Goal: Contribute content

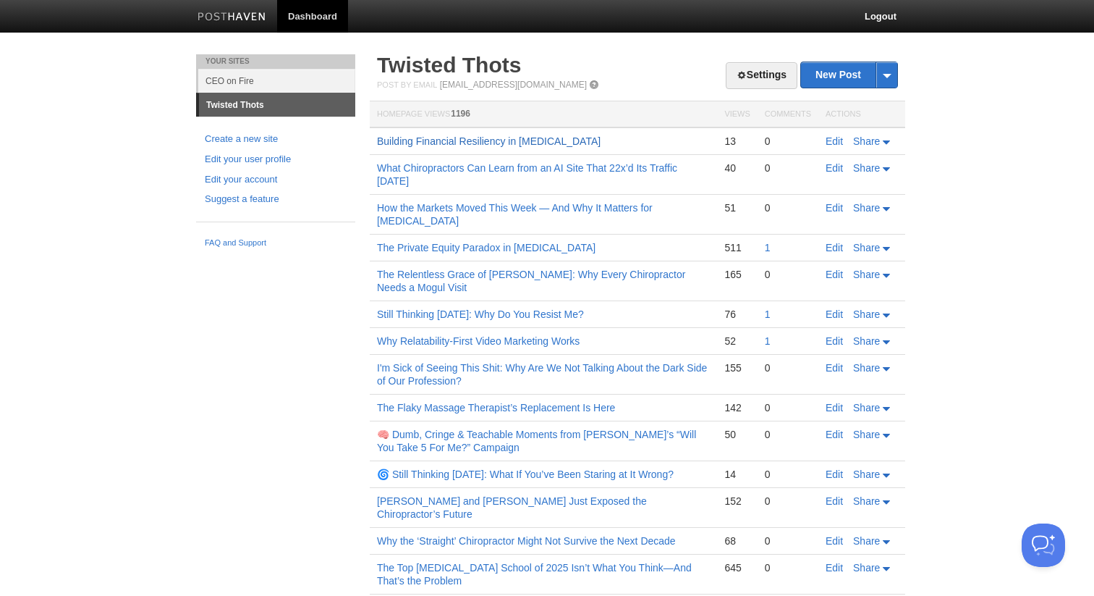
click at [521, 146] on link "Building Financial Resiliency in [MEDICAL_DATA]" at bounding box center [489, 141] width 224 height 12
click at [837, 63] on link "New Post" at bounding box center [849, 74] width 96 height 25
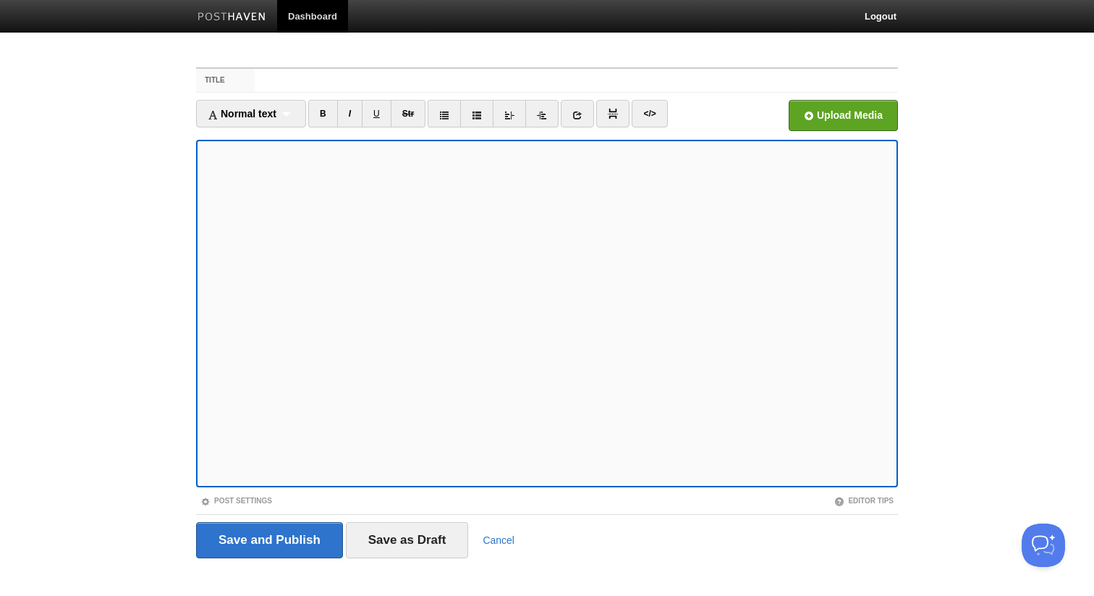
scroll to position [16, 0]
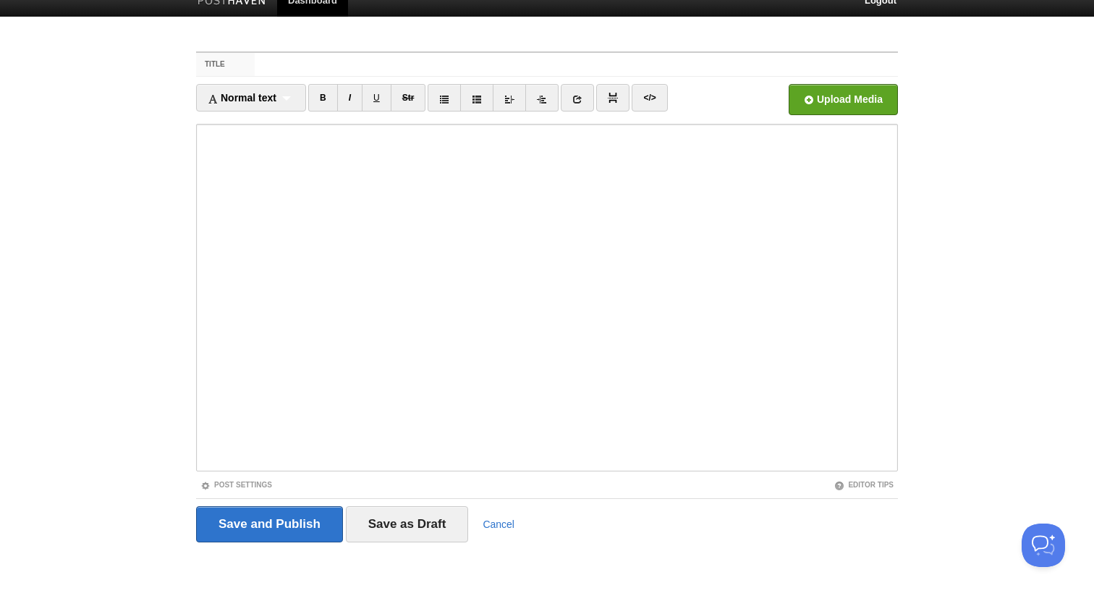
click at [481, 515] on div "Save and Publish Save as Draft Cancel" at bounding box center [547, 524] width 702 height 36
click at [483, 518] on link "Cancel" at bounding box center [499, 524] width 32 height 12
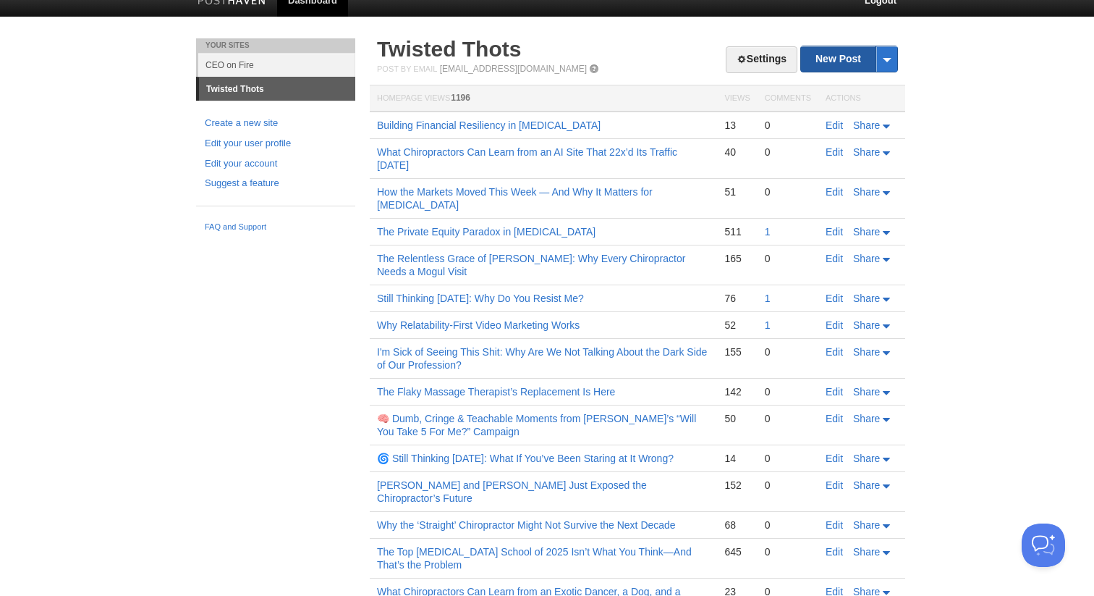
click at [819, 66] on link "New Post" at bounding box center [849, 58] width 96 height 25
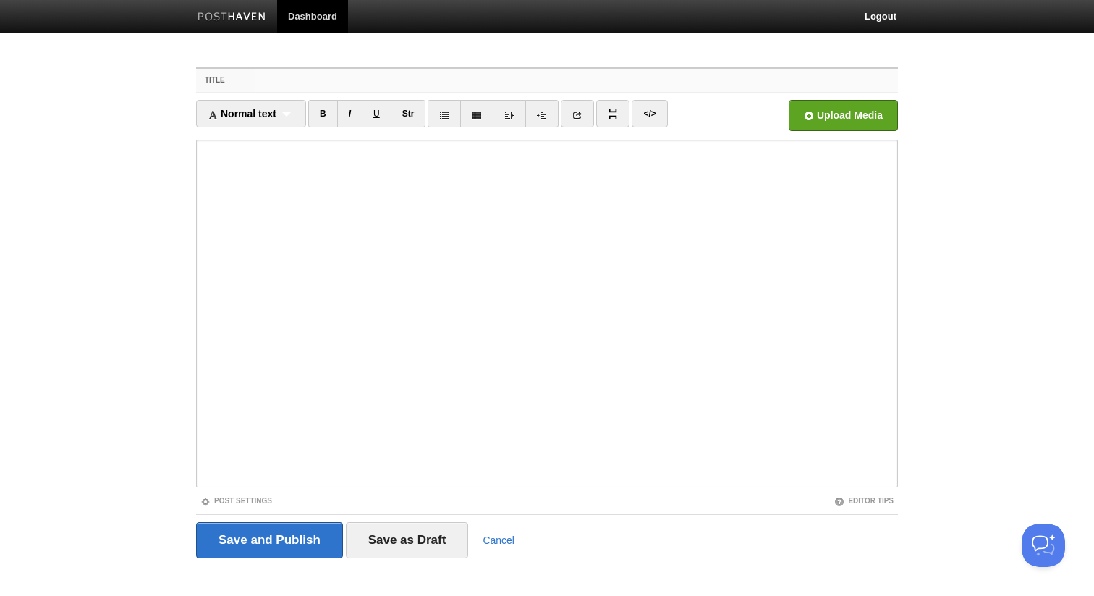
click at [516, 72] on input "Title" at bounding box center [576, 80] width 643 height 23
paste input "Country-by-Country Playbook” for U.S. [MEDICAL_DATA]"
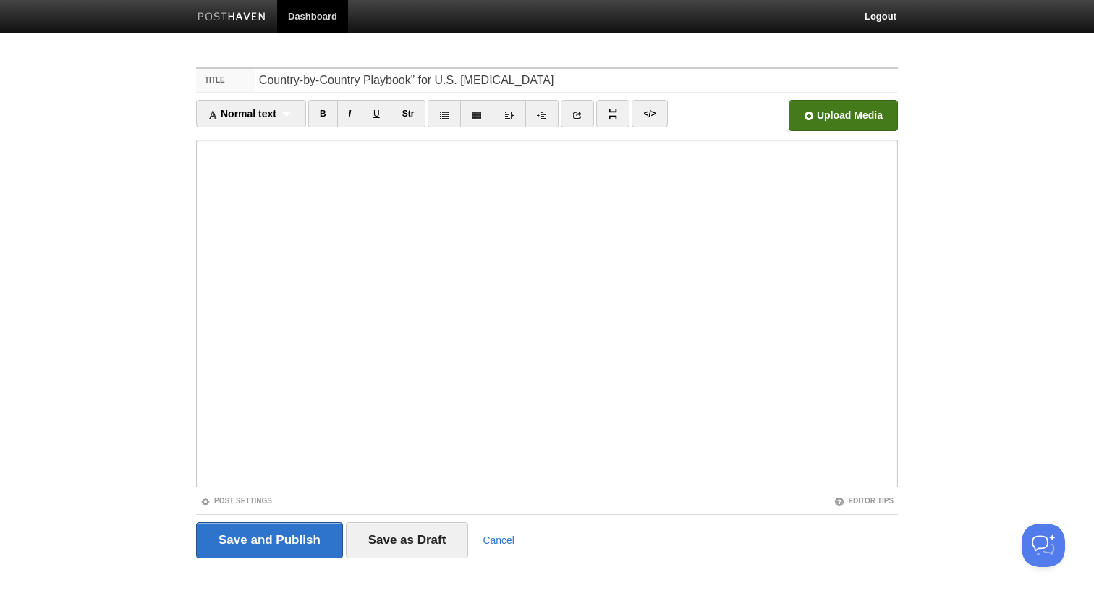
click at [847, 119] on input "file" at bounding box center [407, 120] width 1096 height 74
click at [521, 80] on input "Country-by-Country Playbook” for U.S. [MEDICAL_DATA]" at bounding box center [576, 80] width 643 height 23
click at [270, 74] on input "Country-by-Country Playbook” for U.S. [MEDICAL_DATA]" at bounding box center [576, 80] width 643 height 23
click at [520, 85] on input "Country-by-Country Playbook” for U.S. [MEDICAL_DATA]" at bounding box center [576, 80] width 643 height 23
type input "Country-by-Country Playbook” for U.S. [MEDICAL_DATA] PE Playbook"
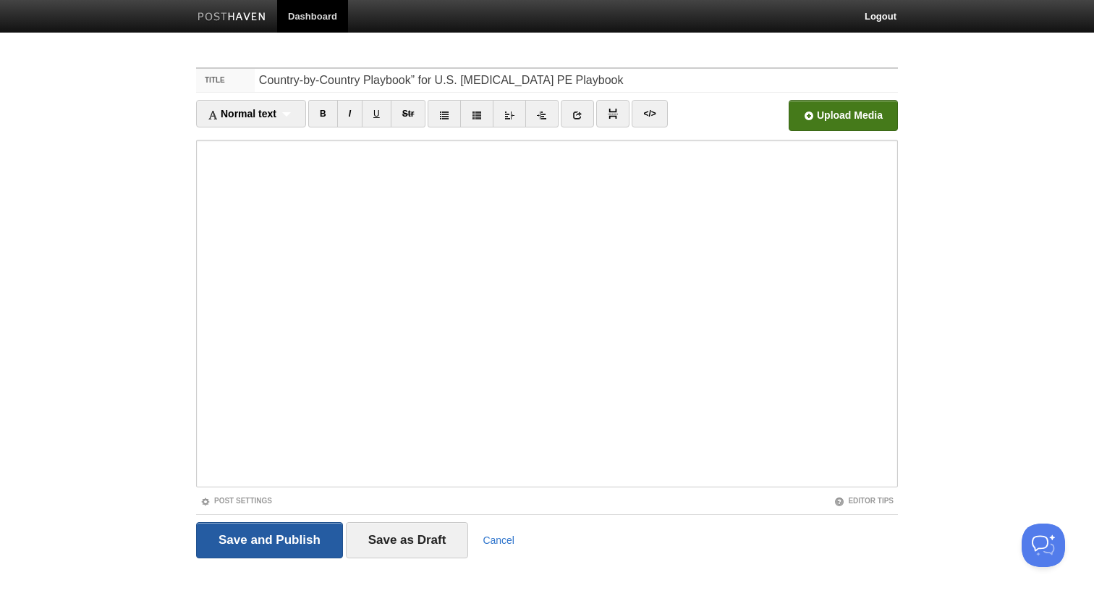
click at [283, 546] on input "Save and Publish" at bounding box center [269, 540] width 147 height 36
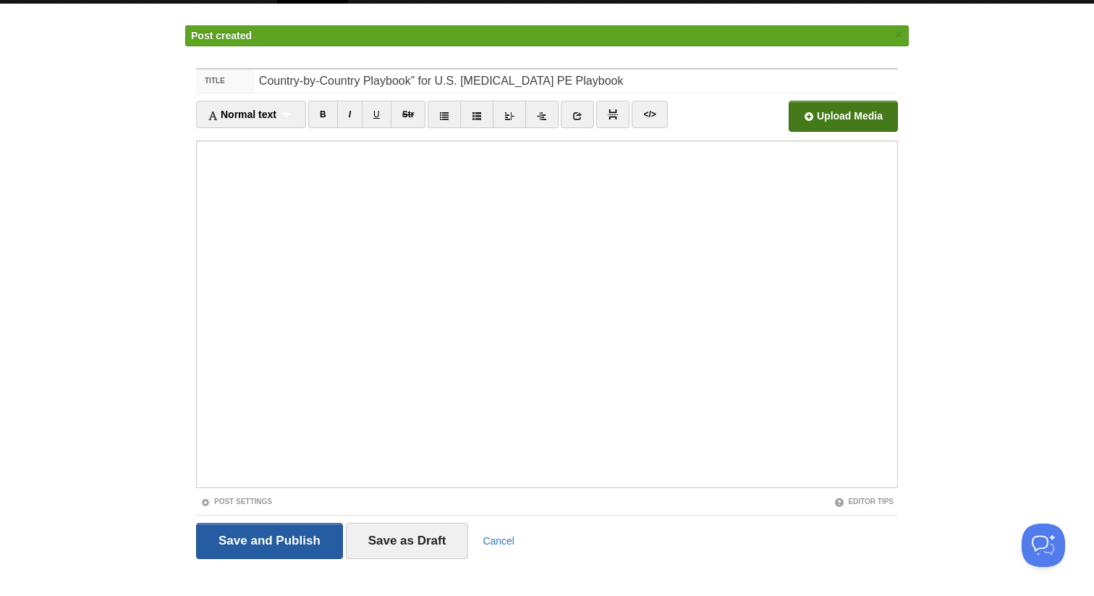
scroll to position [46, 0]
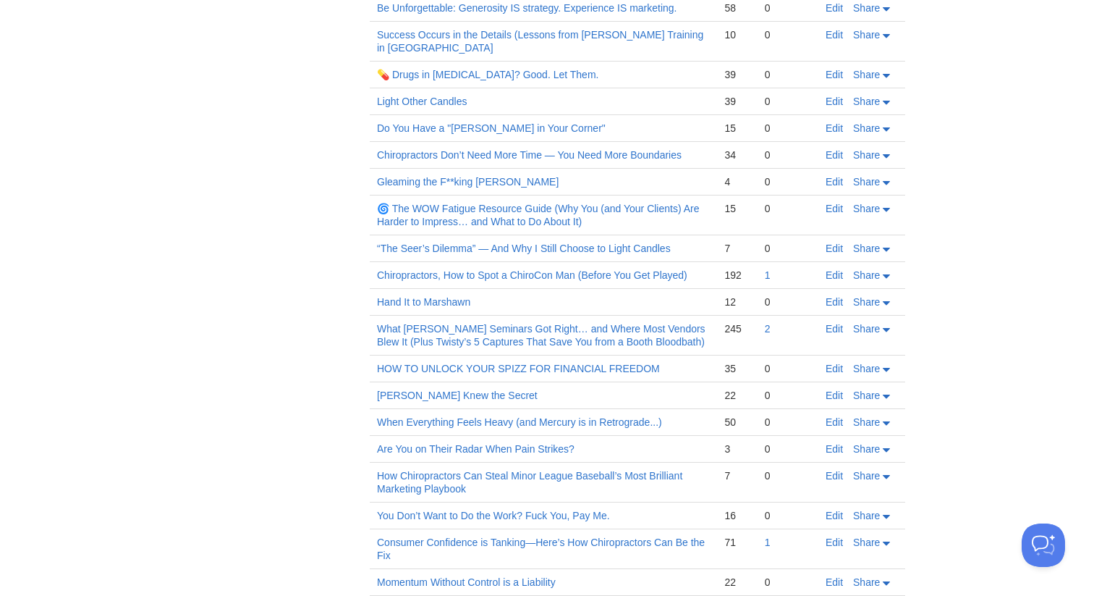
scroll to position [3227, 0]
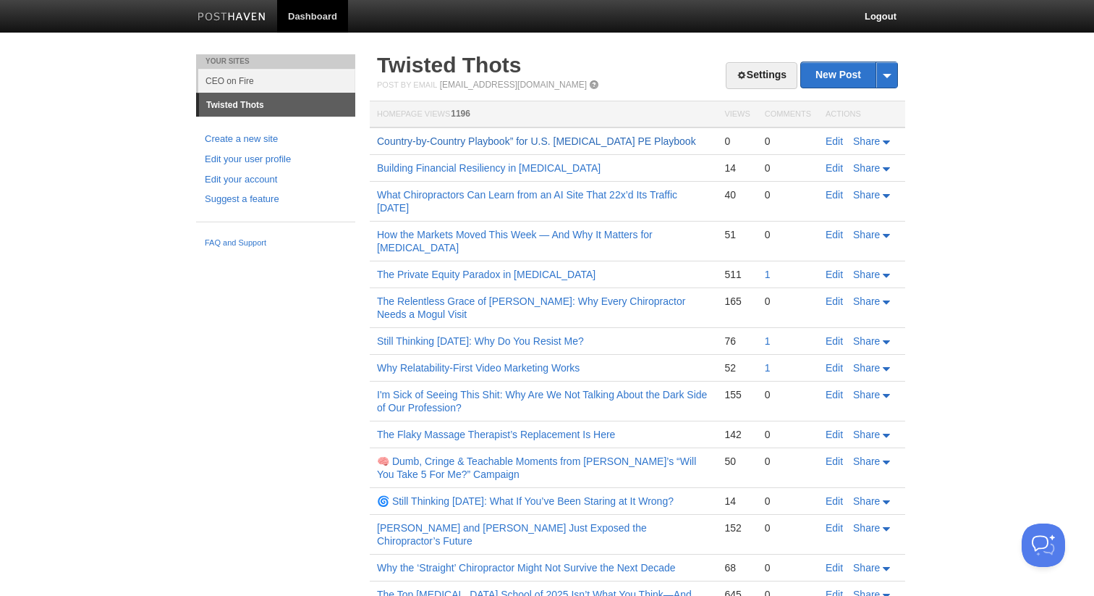
click at [524, 145] on link "Country-by-Country Playbook” for U.S. [MEDICAL_DATA] PE Playbook" at bounding box center [536, 141] width 319 height 12
